Goal: Transaction & Acquisition: Book appointment/travel/reservation

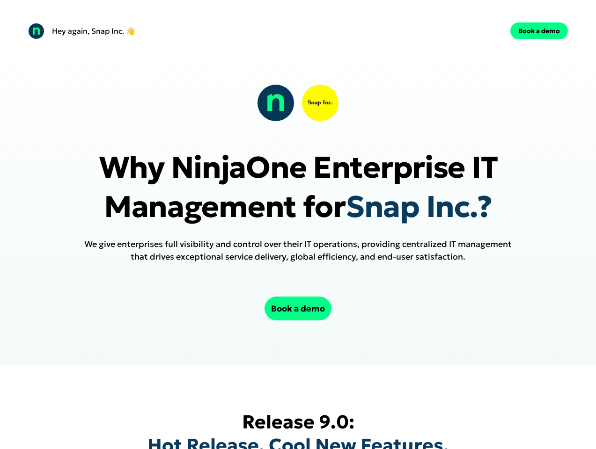
click at [298, 7] on div at bounding box center [298, 7] width 596 height 15
click at [298, 31] on div "Hey again, Snap Inc. 👋 Book a demo" at bounding box center [298, 31] width 596 height 32
click at [161, 31] on div "Hey again, Snap Inc. 👋" at bounding box center [161, 31] width 266 height 16
click at [435, 31] on div "Book a demo" at bounding box center [435, 30] width 266 height 17
click at [539, 31] on button "Book a demo" at bounding box center [539, 30] width 58 height 17
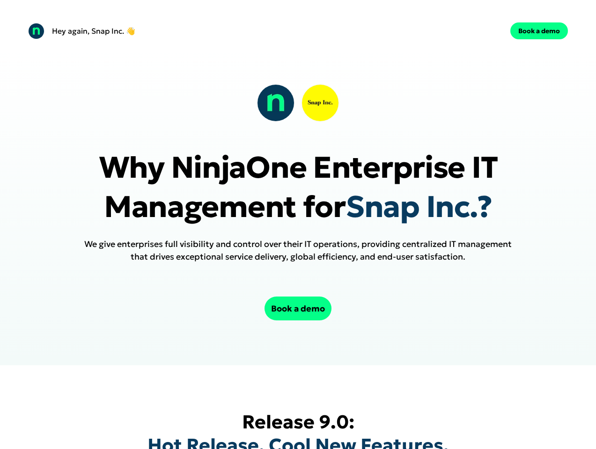
click at [298, 103] on div at bounding box center [298, 102] width 82 height 37
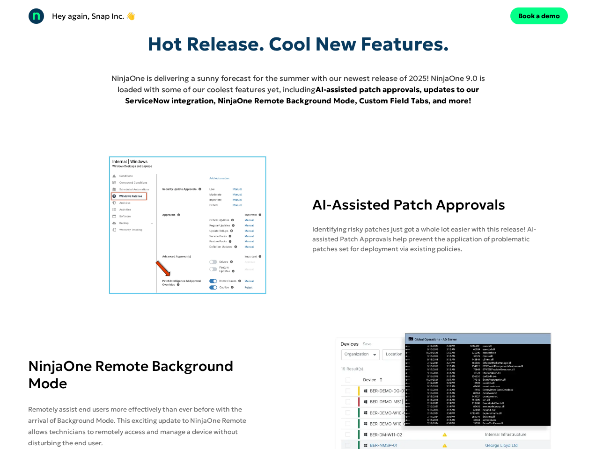
click at [298, 205] on img at bounding box center [188, 225] width 320 height 140
